Goal: Information Seeking & Learning: Compare options

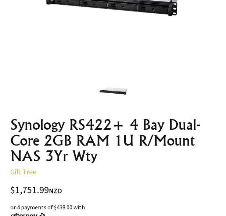
scroll to position [110, 0]
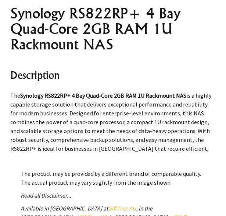
scroll to position [331, 0]
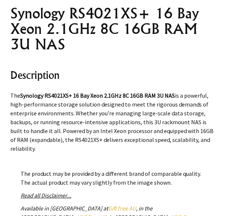
scroll to position [221, 0]
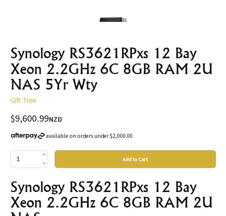
scroll to position [257, 0]
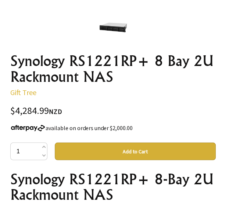
scroll to position [257, 0]
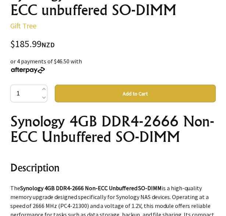
scroll to position [368, 0]
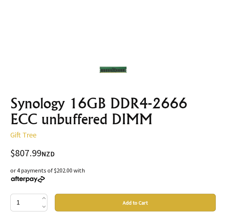
scroll to position [221, 0]
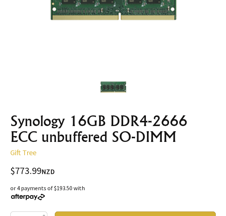
scroll to position [147, 0]
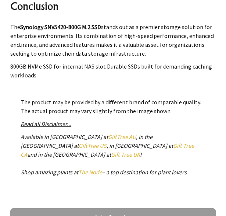
scroll to position [478, 0]
